Goal: Transaction & Acquisition: Book appointment/travel/reservation

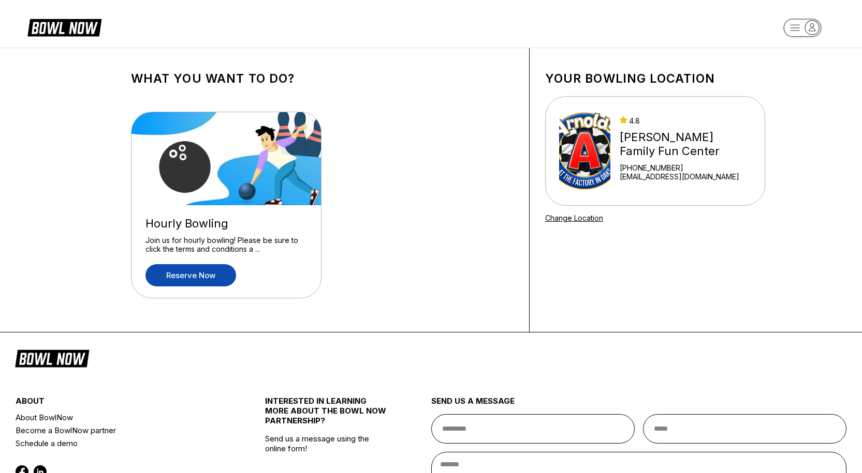
click at [195, 275] on link "Reserve now" at bounding box center [190, 275] width 91 height 22
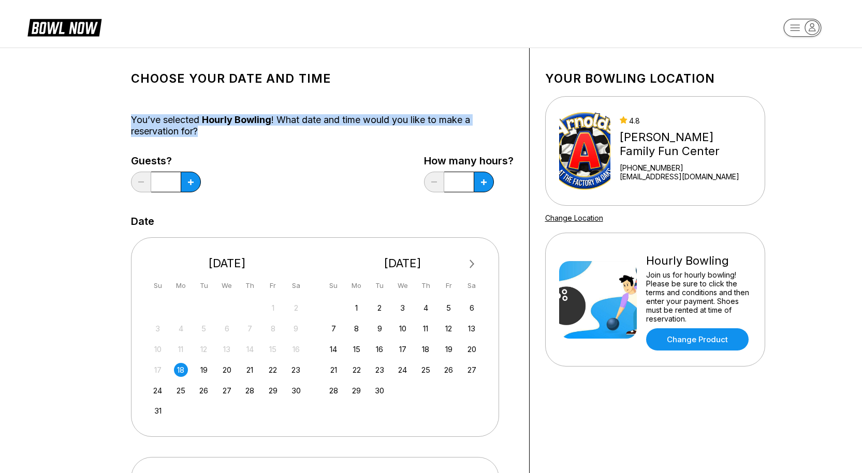
drag, startPoint x: 127, startPoint y: 117, endPoint x: 244, endPoint y: 140, distance: 119.0
click at [244, 140] on div "Choose your Date and time You’ve selected Hourly Bowling ! What date and time w…" at bounding box center [322, 443] width 414 height 790
click at [195, 184] on button at bounding box center [191, 182] width 20 height 21
type input "*"
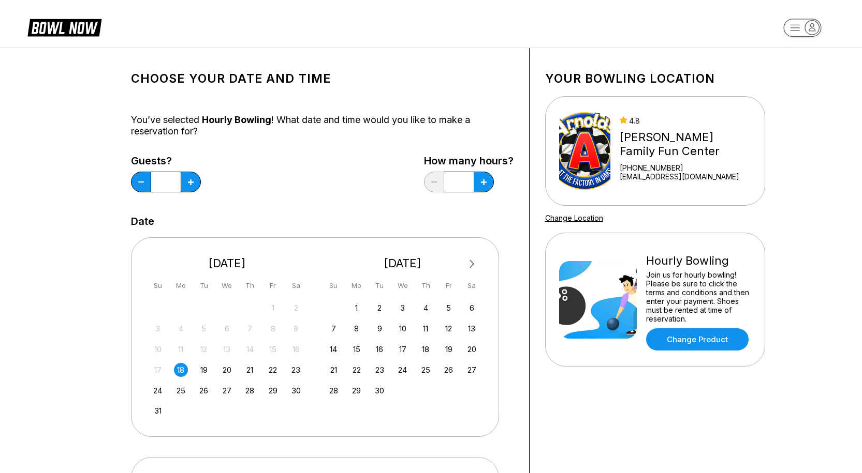
click at [183, 370] on div "18" at bounding box center [181, 370] width 14 height 14
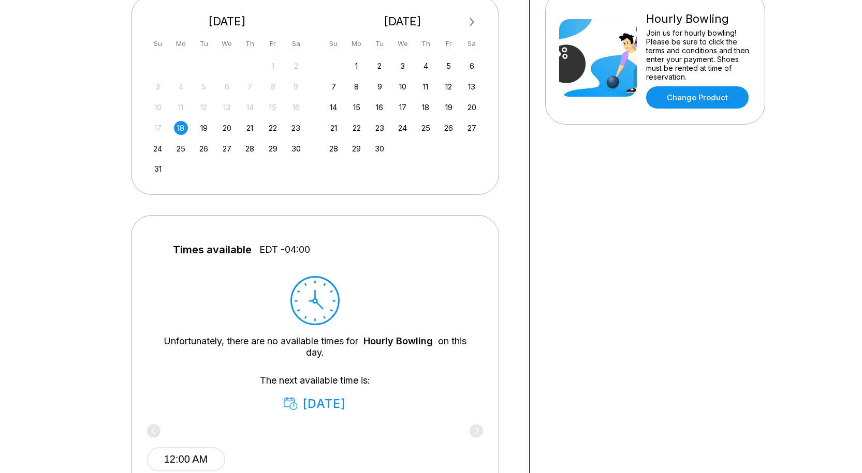
scroll to position [259, 0]
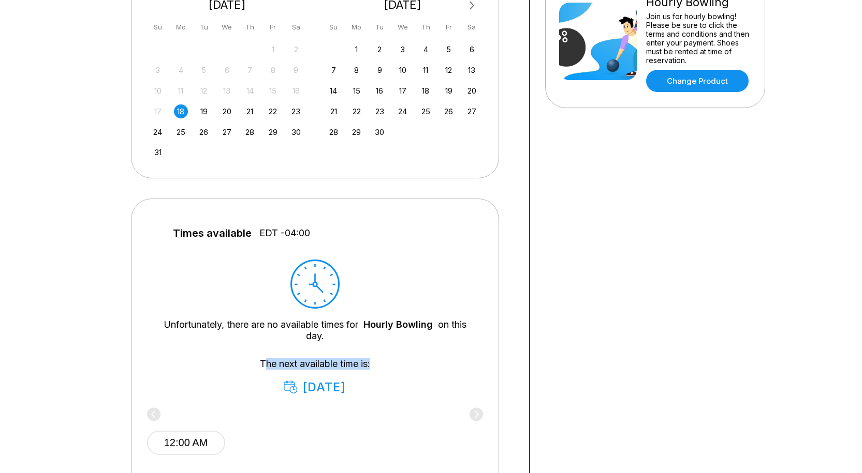
drag, startPoint x: 262, startPoint y: 364, endPoint x: 376, endPoint y: 361, distance: 113.9
click at [376, 361] on div "The next available time is: [DATE]" at bounding box center [314, 377] width 305 height 36
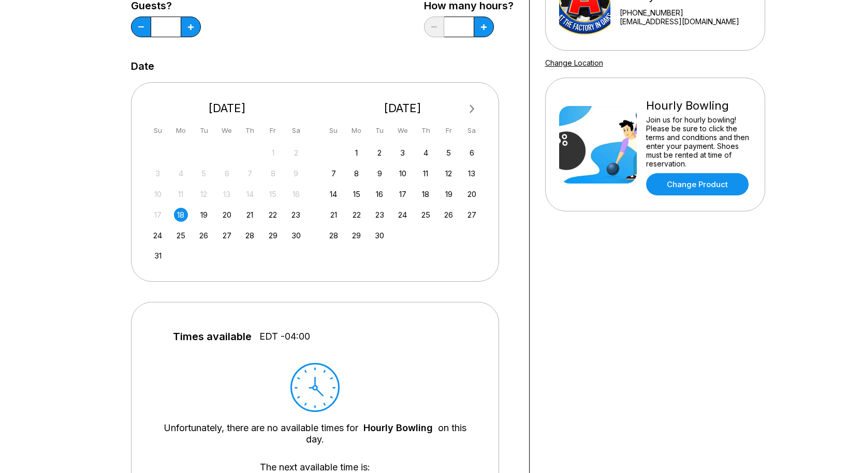
scroll to position [207, 0]
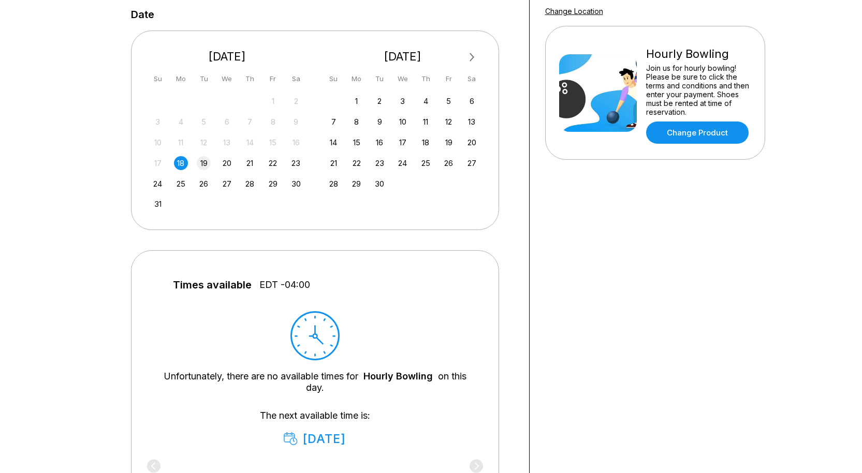
click at [203, 162] on div "19" at bounding box center [204, 163] width 14 height 14
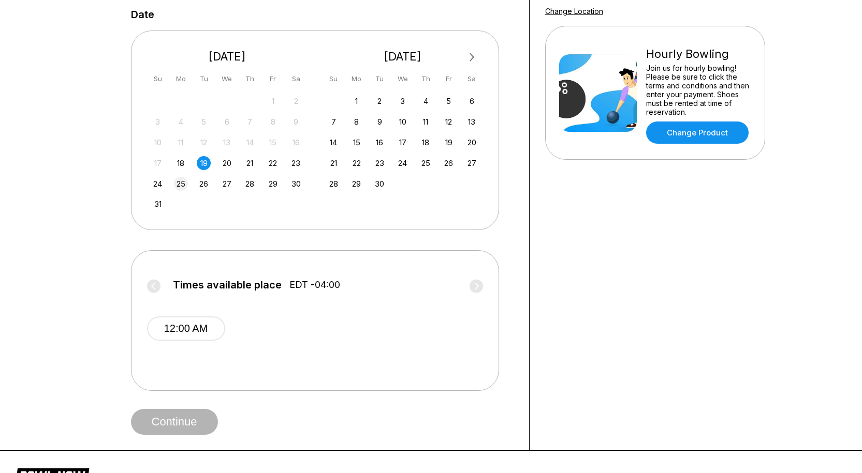
click at [184, 181] on div "25" at bounding box center [181, 184] width 14 height 14
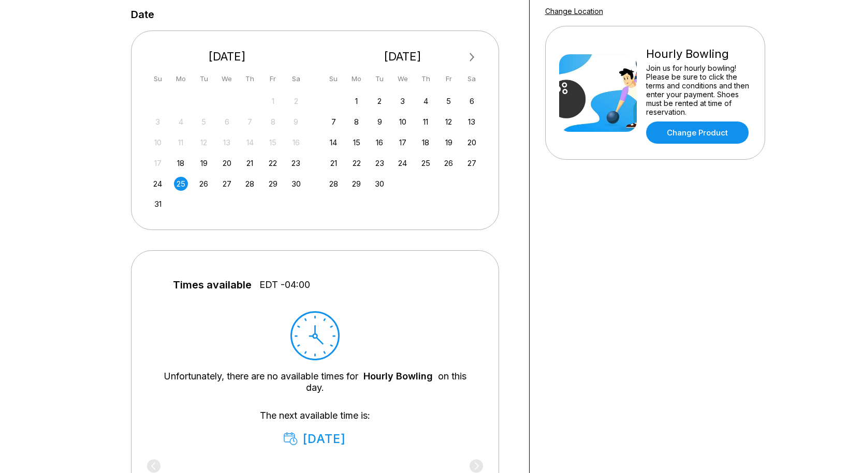
click at [180, 163] on div "18" at bounding box center [181, 163] width 14 height 14
click at [132, 170] on div "Next Month [DATE] Su Mo Tu We Th Fr Sa 27 28 29 30 31 1 2 3 4 5 6 7 8 9 10 11 1…" at bounding box center [315, 130] width 368 height 199
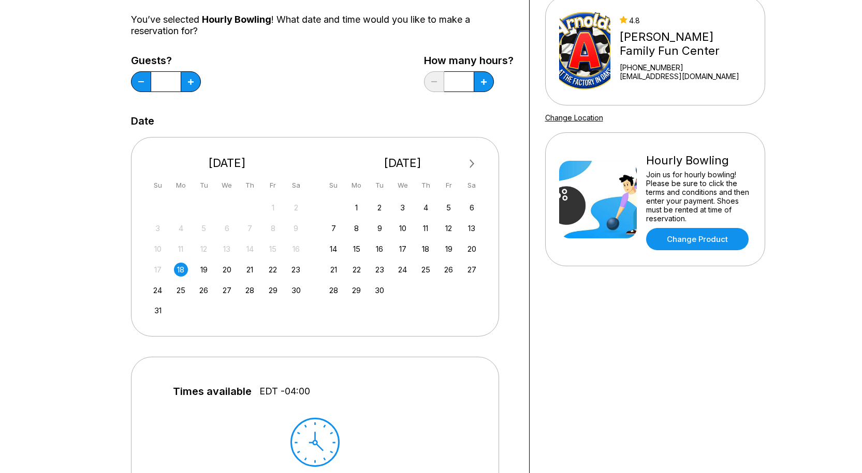
scroll to position [0, 0]
